Goal: Navigation & Orientation: Find specific page/section

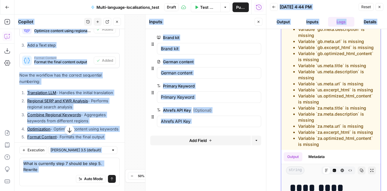
scroll to position [100, 0]
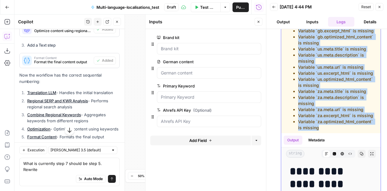
drag, startPoint x: 294, startPoint y: 56, endPoint x: 353, endPoint y: 161, distance: 120.5
click at [353, 131] on div "Warnings Variable `gb.meta.title` is missing Variable `gb.meta.description` is …" at bounding box center [334, 62] width 83 height 135
copy div "Warnings Variable `gb.meta.title` is missing Variable `gb.meta.description` is …"
click at [379, 8] on icon "button" at bounding box center [380, 7] width 4 height 4
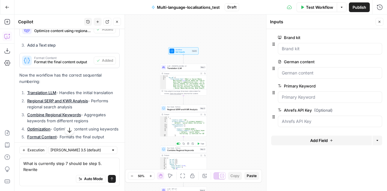
click at [171, 150] on span "Combine Regional Keywords" at bounding box center [182, 150] width 31 height 3
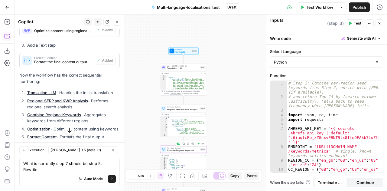
type textarea "Combine Regional Keywords"
click at [351, 121] on div "# Step 3: Combine per-region seed keywords from Step 2, enrich with Ahrefs (if …" at bounding box center [333, 136] width 92 height 111
type textarea "**********"
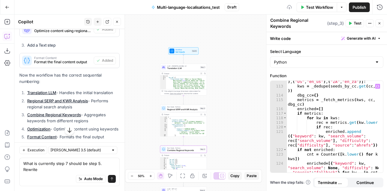
scroll to position [814, 0]
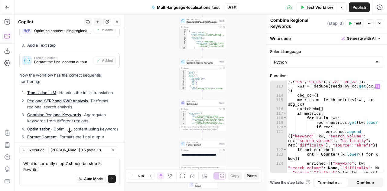
click at [7, 9] on icon "button" at bounding box center [7, 7] width 4 height 4
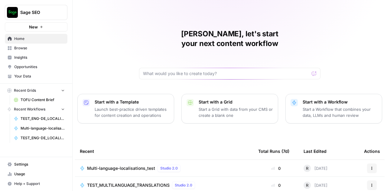
click at [23, 164] on span "Settings" at bounding box center [39, 164] width 51 height 5
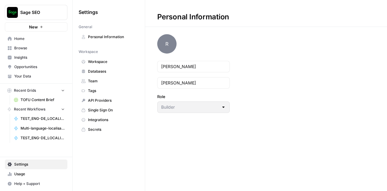
click at [91, 78] on span "Team" at bounding box center [112, 80] width 48 height 5
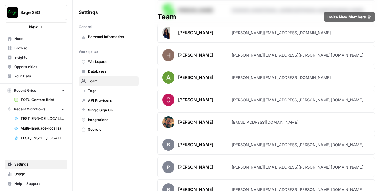
scroll to position [145, 0]
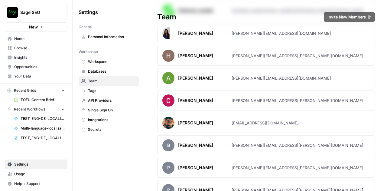
click at [220, 50] on div "[PERSON_NAME]" at bounding box center [196, 56] width 69 height 12
click at [335, 53] on article "Haley Trinh [EMAIL_ADDRESS][PERSON_NAME][DOMAIN_NAME]" at bounding box center [266, 56] width 218 height 20
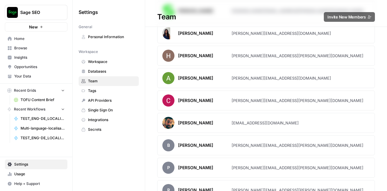
click at [335, 53] on article "Haley Trinh [EMAIL_ADDRESS][PERSON_NAME][DOMAIN_NAME]" at bounding box center [266, 56] width 218 height 20
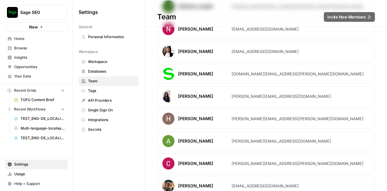
scroll to position [83, 0]
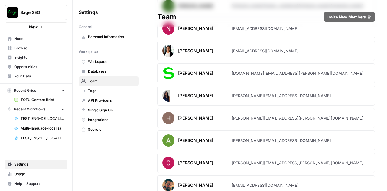
click at [21, 36] on span "Home" at bounding box center [39, 38] width 51 height 5
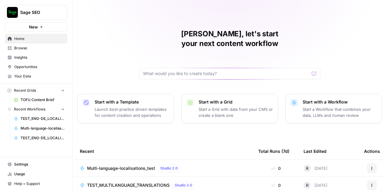
click at [140, 165] on span "Multi-language-localisations_test" at bounding box center [121, 168] width 68 height 6
